Goal: Check status: Check status

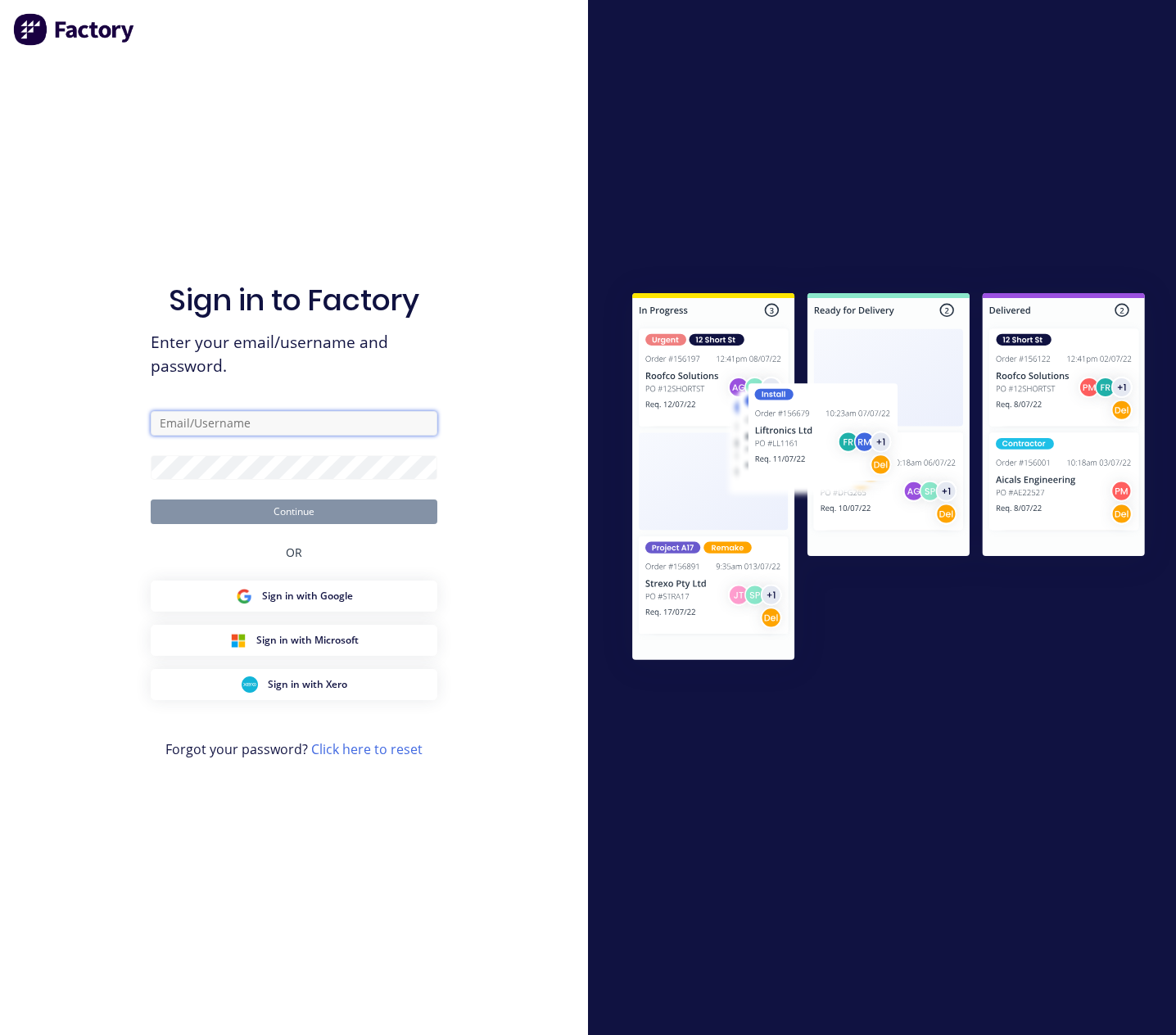
click at [206, 417] on input "text" at bounding box center [294, 423] width 287 height 25
type input "[PERSON_NAME][EMAIL_ADDRESS][PERSON_NAME][DOMAIN_NAME]"
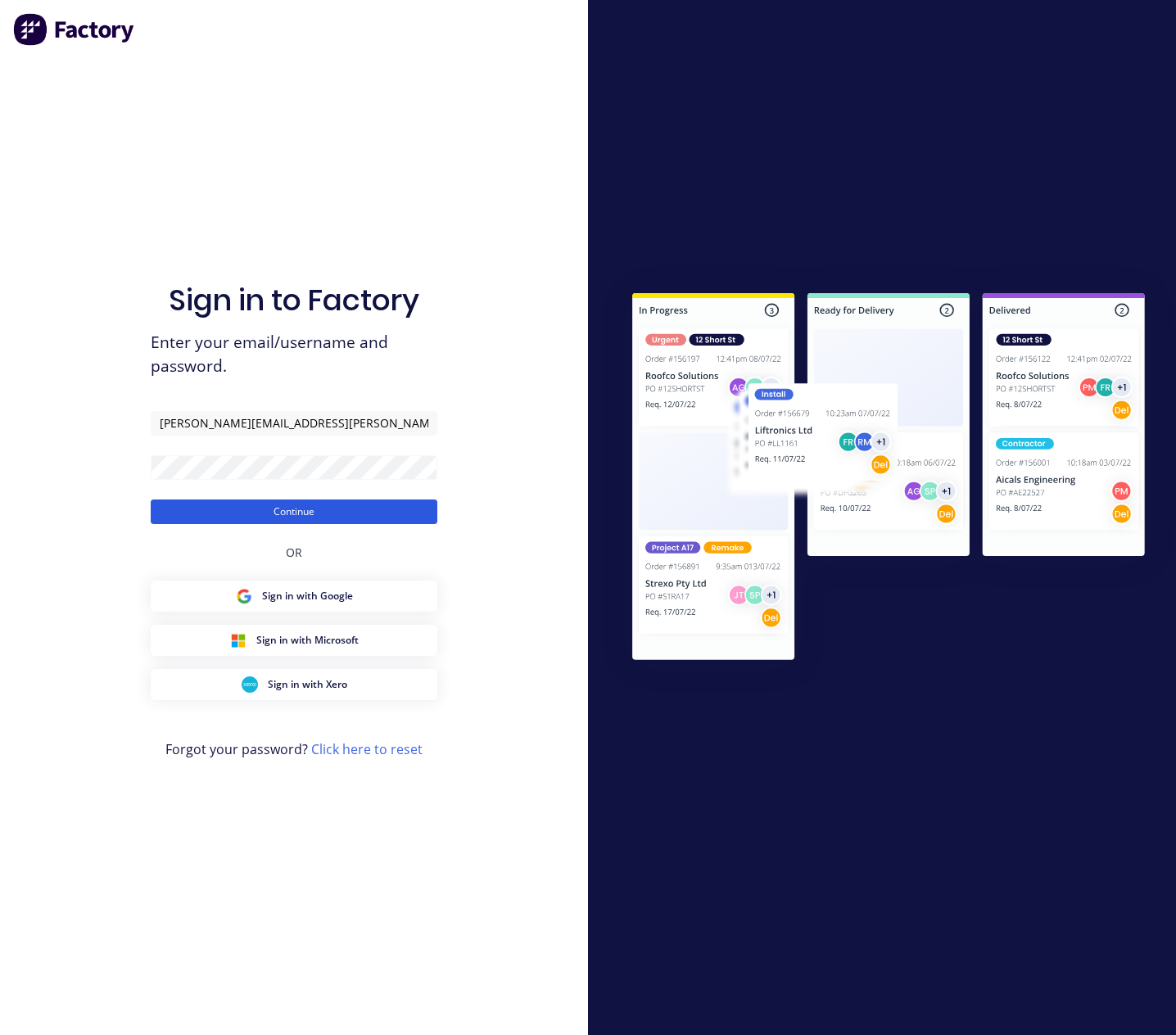
click at [378, 519] on button "Continue" at bounding box center [294, 512] width 287 height 25
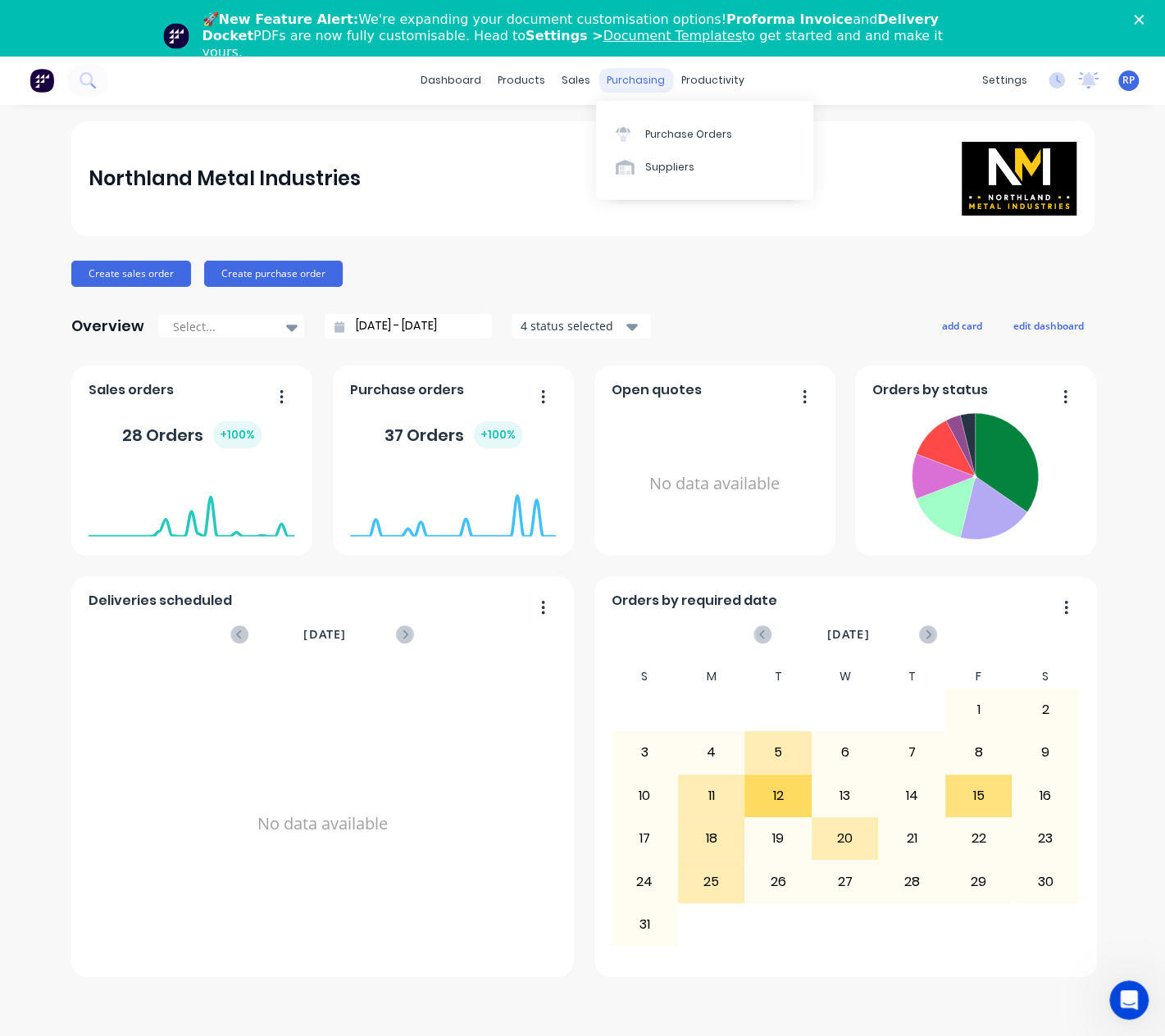
click at [630, 90] on div "purchasing" at bounding box center [636, 80] width 75 height 25
click at [547, 87] on div "products" at bounding box center [521, 80] width 64 height 25
click at [655, 148] on link "Purchase Orders" at bounding box center [705, 133] width 217 height 33
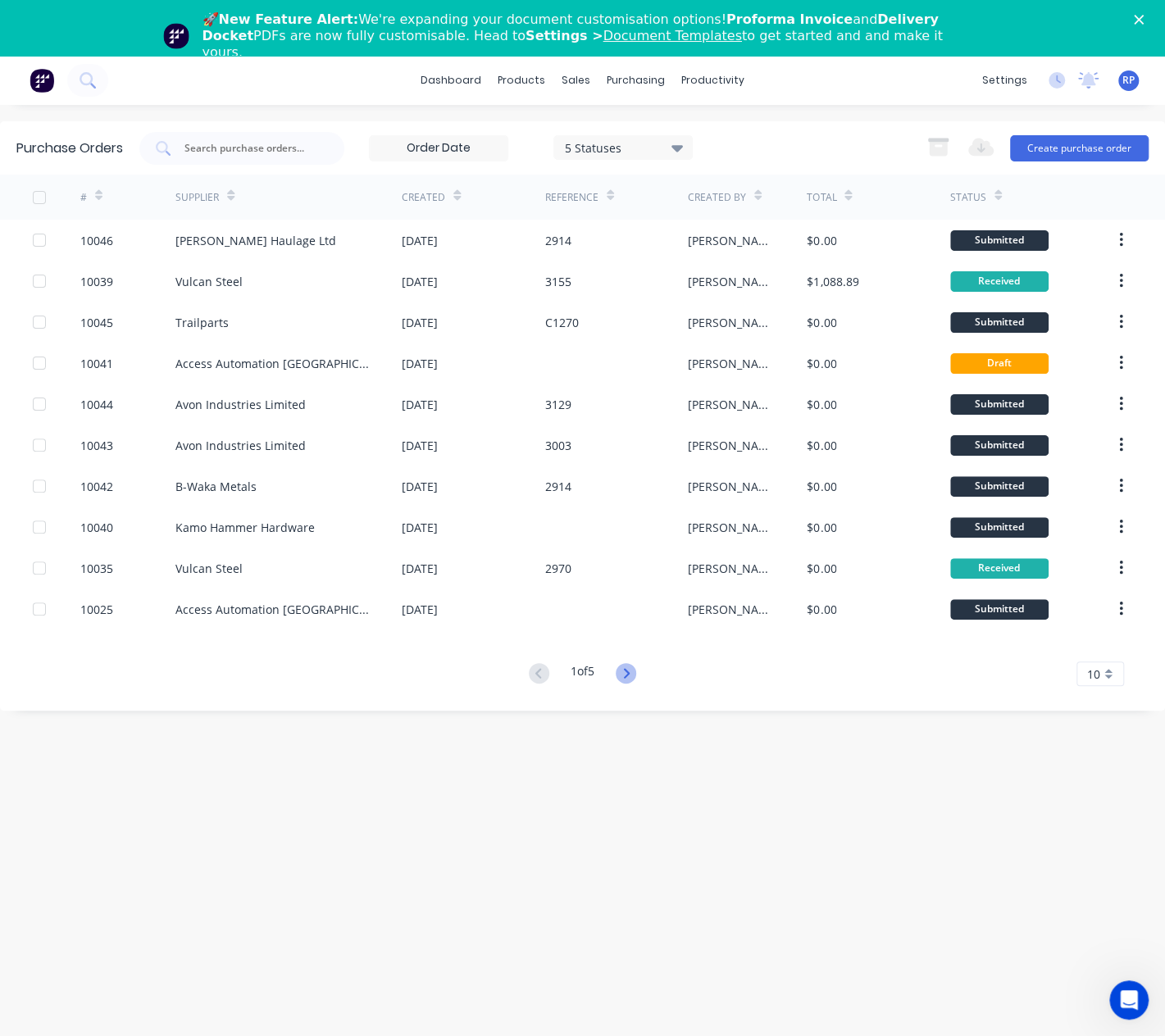
click at [636, 673] on icon at bounding box center [626, 673] width 21 height 21
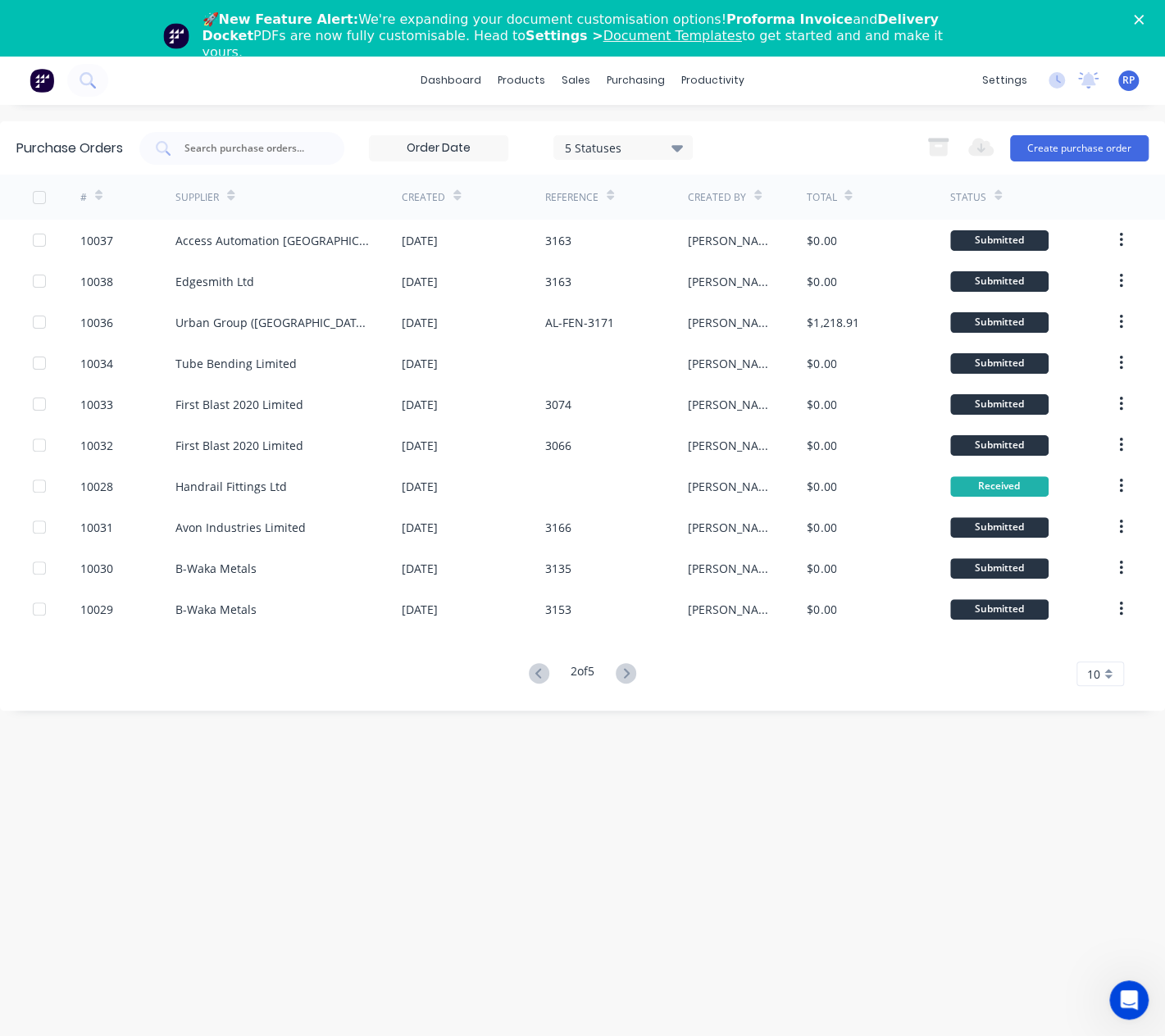
click at [636, 673] on icon at bounding box center [626, 673] width 21 height 21
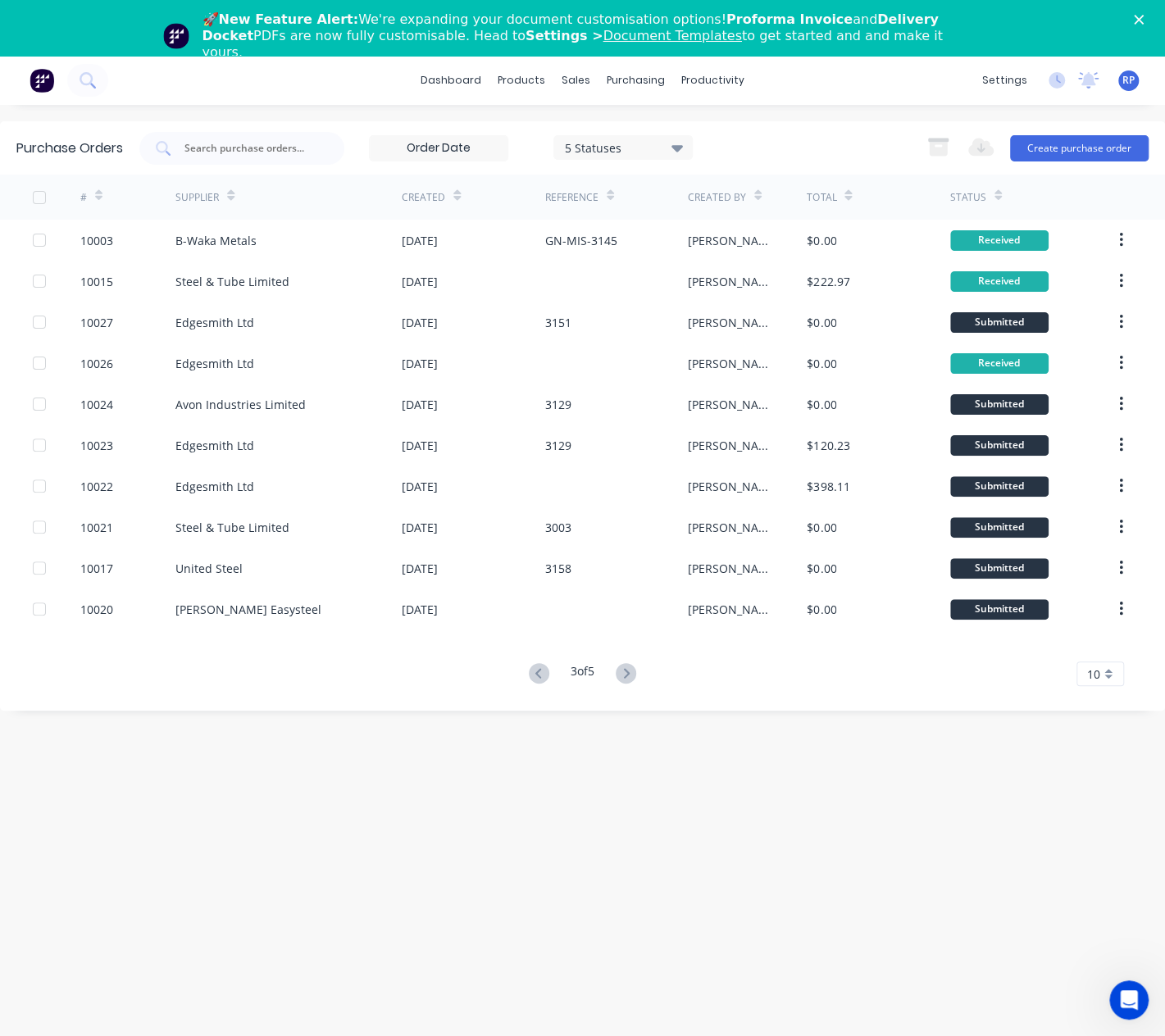
click at [636, 673] on icon at bounding box center [626, 673] width 21 height 21
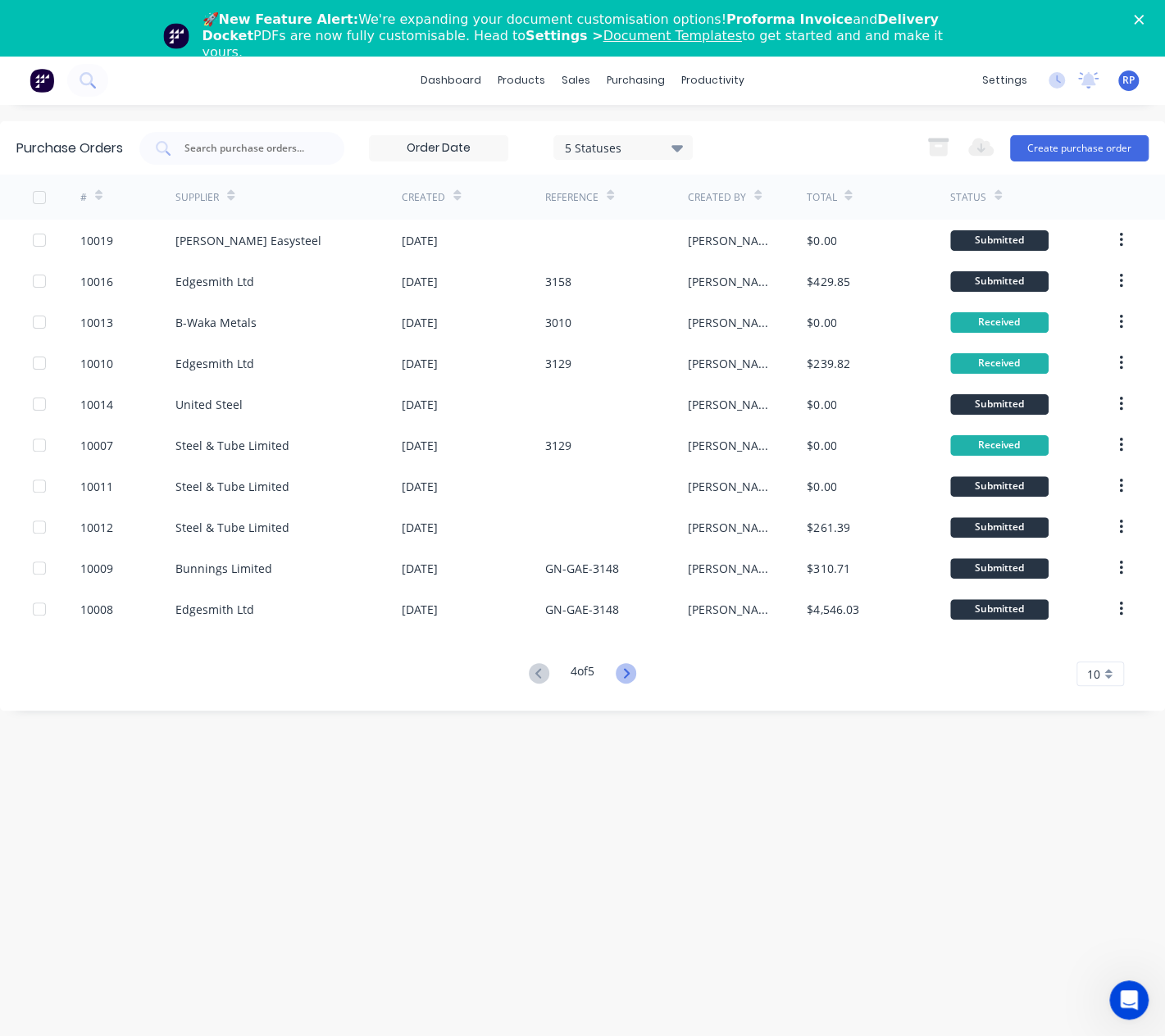
click at [636, 674] on icon at bounding box center [626, 673] width 21 height 21
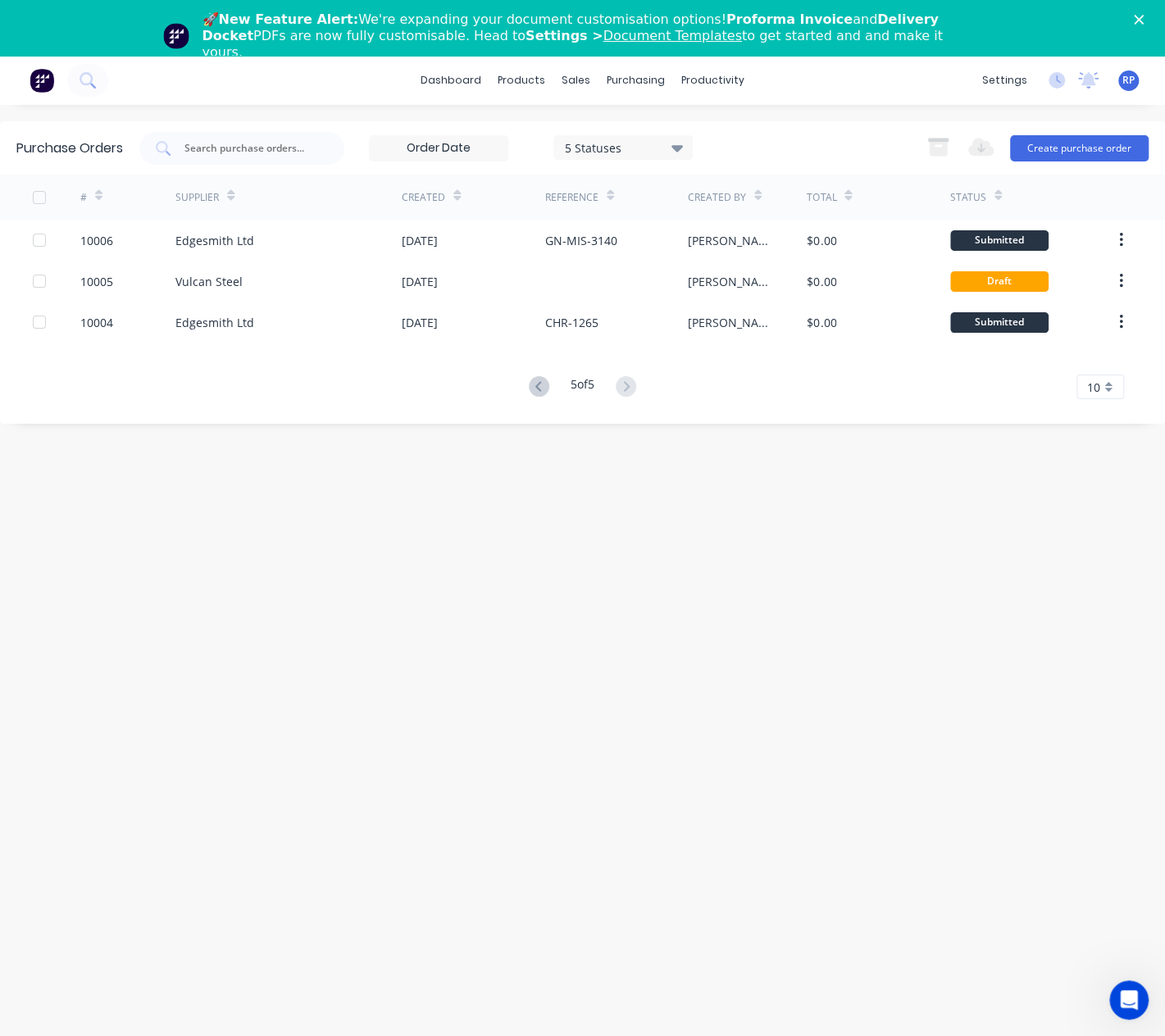
click at [535, 388] on icon at bounding box center [538, 387] width 6 height 10
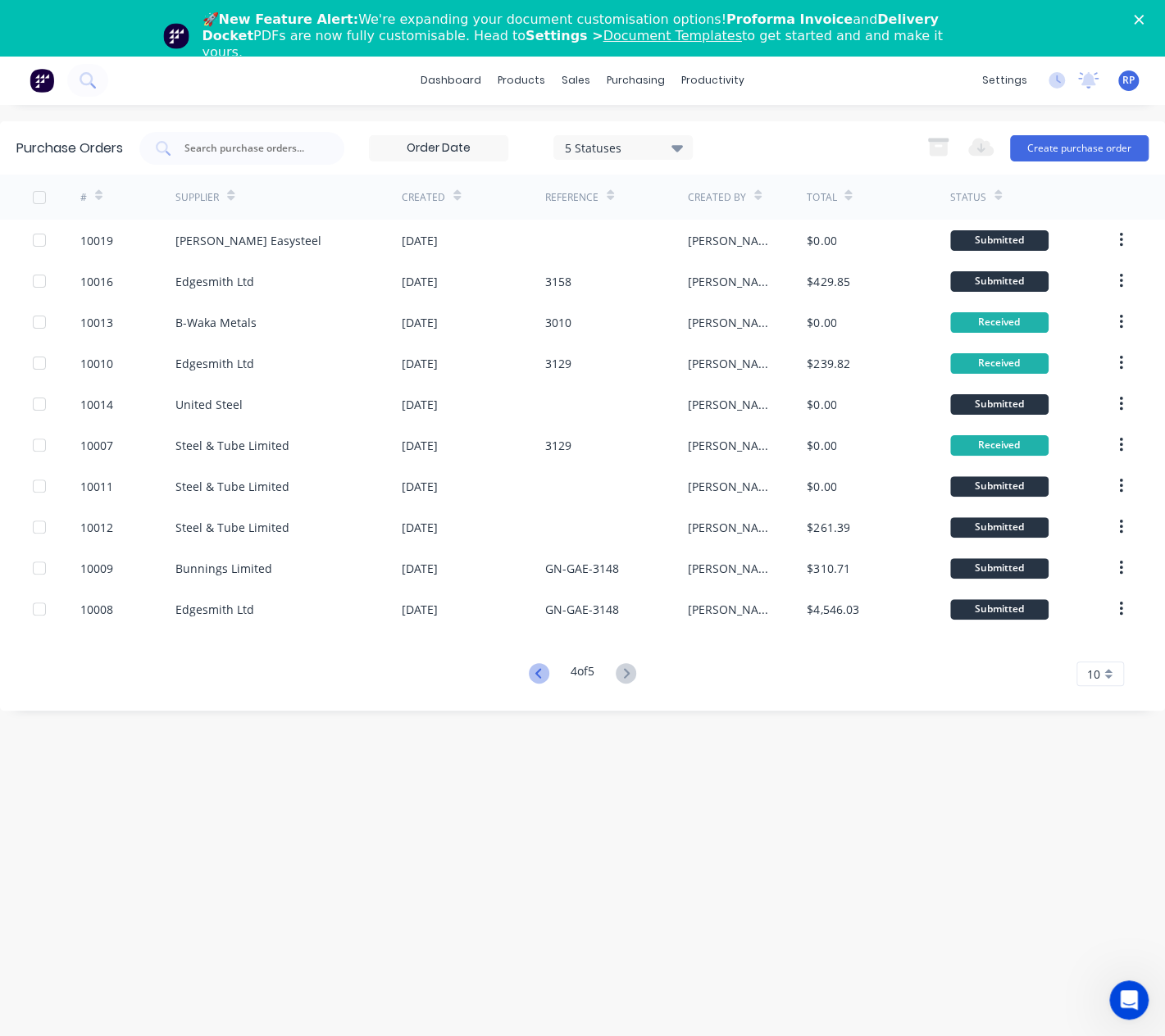
click at [538, 677] on icon at bounding box center [539, 673] width 21 height 21
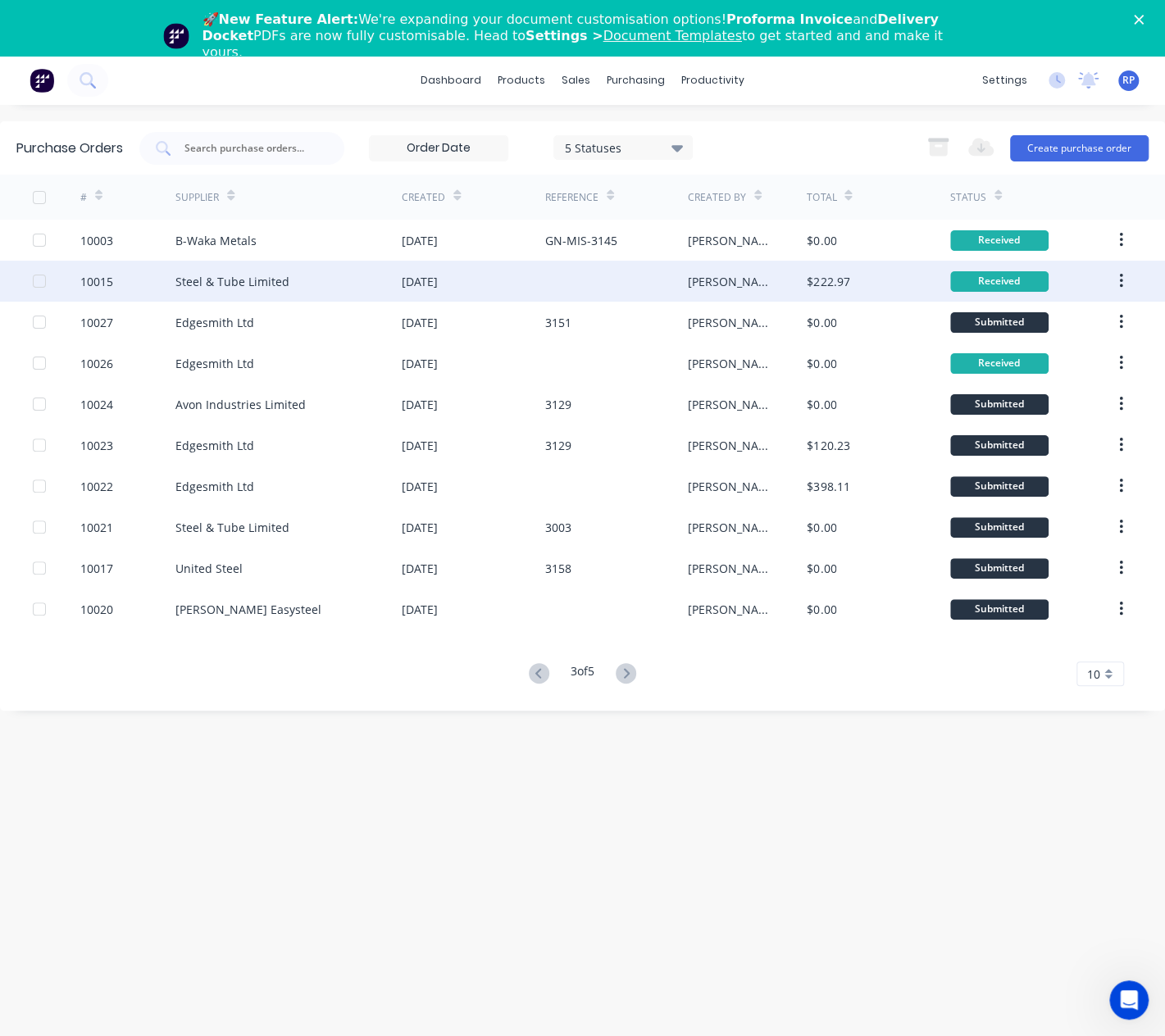
click at [234, 280] on div "Steel & Tube Limited" at bounding box center [232, 281] width 114 height 17
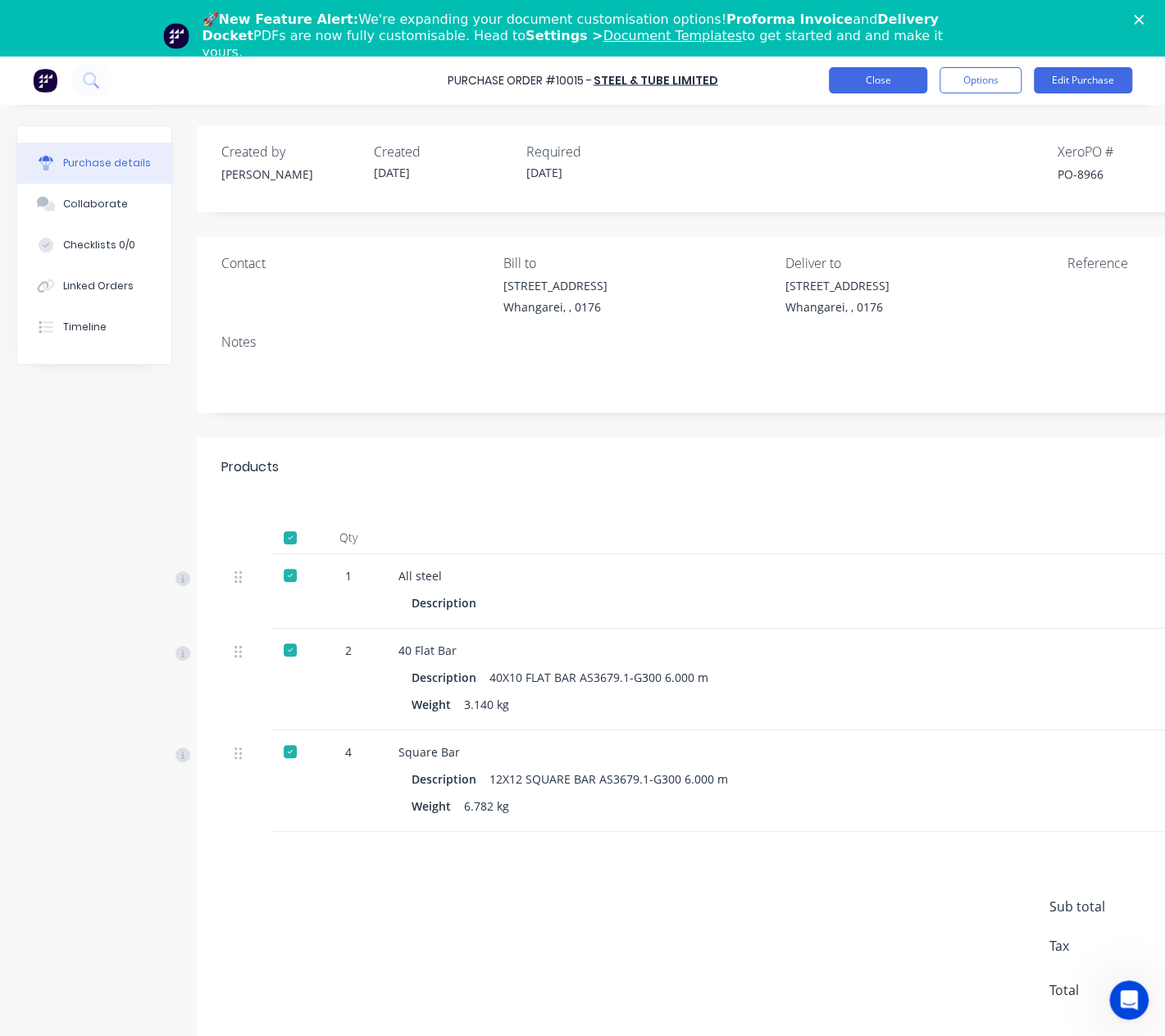
click at [871, 84] on button "Close" at bounding box center [878, 80] width 99 height 26
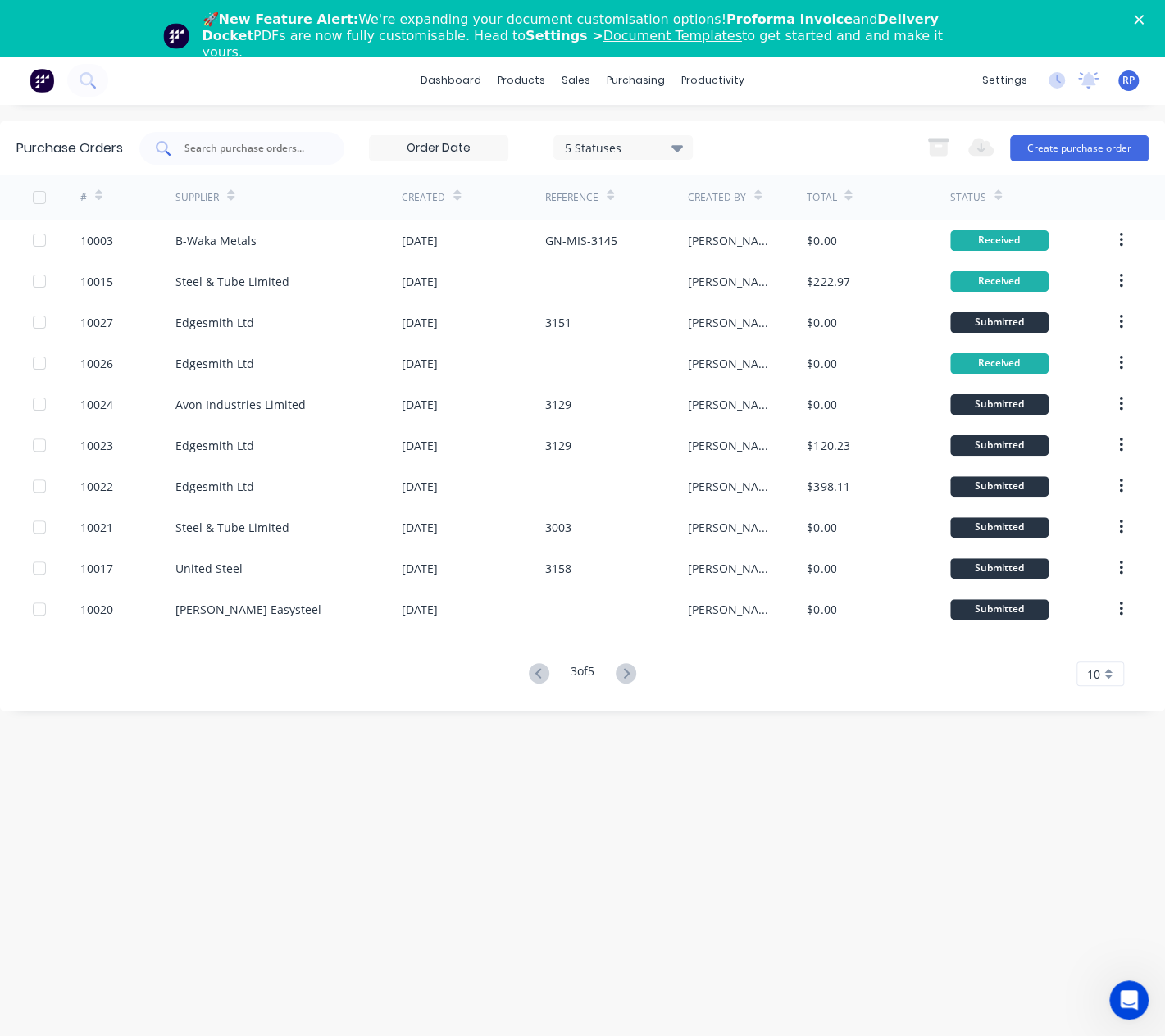
click at [244, 150] on input "text" at bounding box center [250, 148] width 137 height 16
type input "10007"
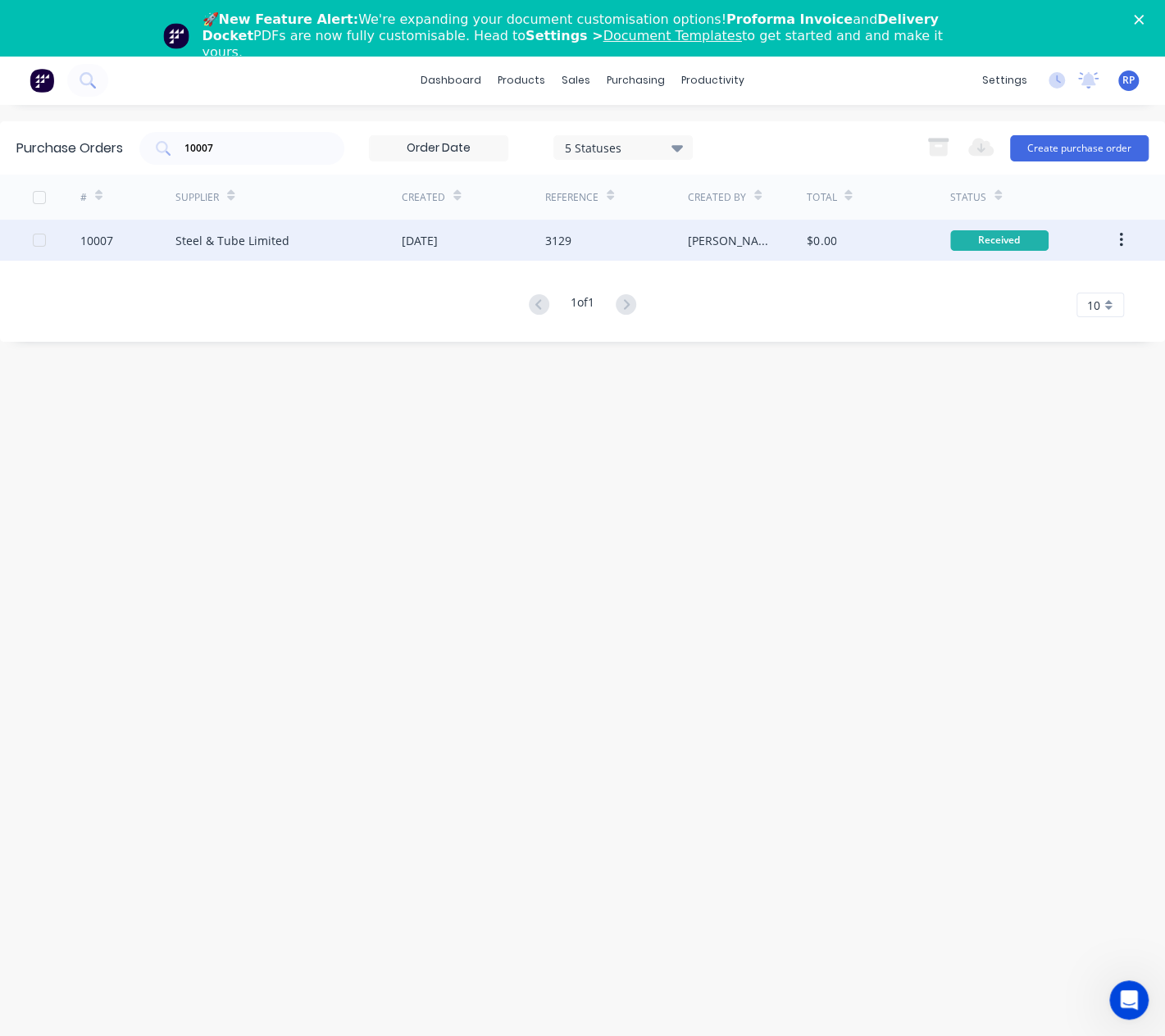
click at [261, 245] on div "Steel & Tube Limited" at bounding box center [232, 240] width 114 height 17
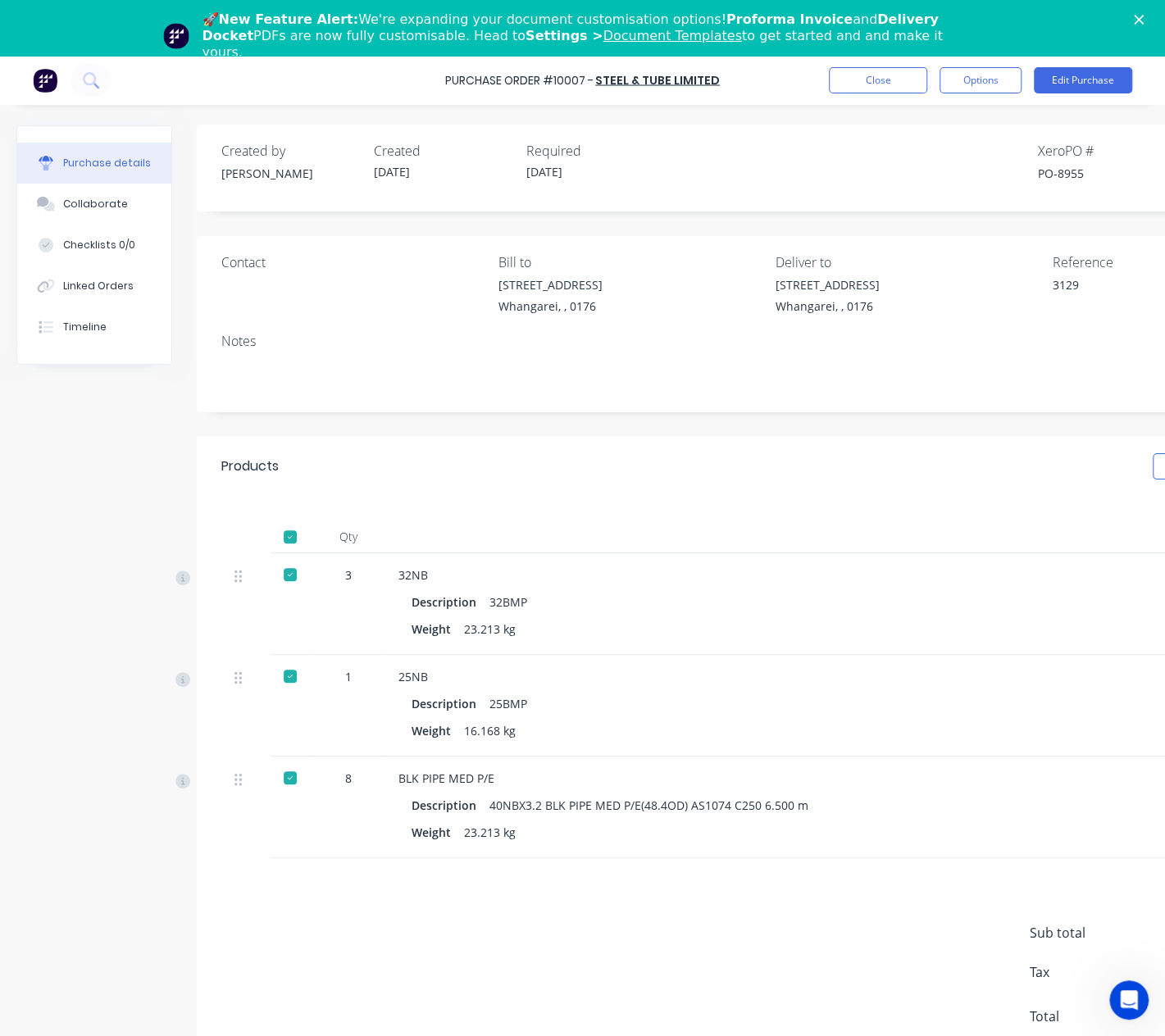
scroll to position [13, 0]
